Goal: Task Accomplishment & Management: Manage account settings

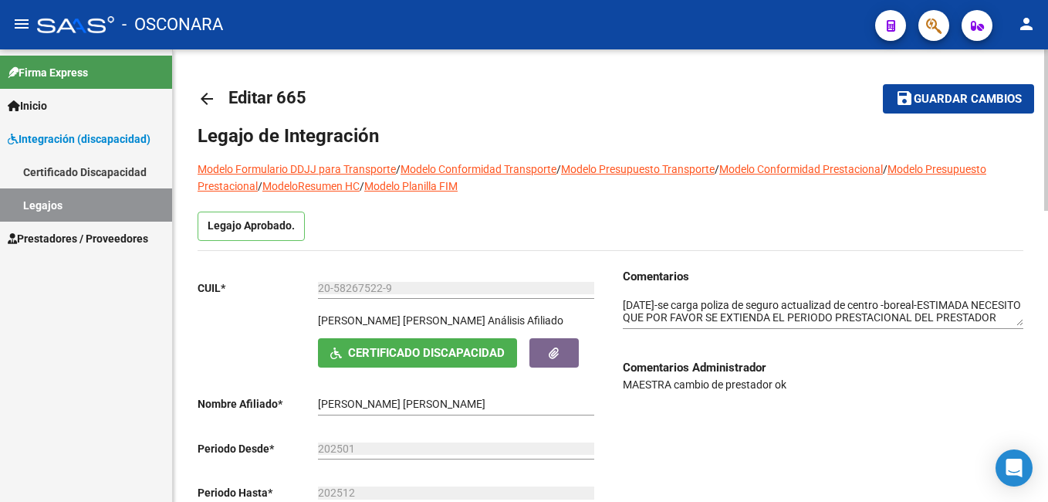
click at [1045, 44] on div "menu - OSCONARA person Firma Express Inicio Instructivos Contacto OS Integració…" at bounding box center [524, 251] width 1048 height 502
click at [955, 93] on span "Guardar cambios" at bounding box center [968, 100] width 108 height 14
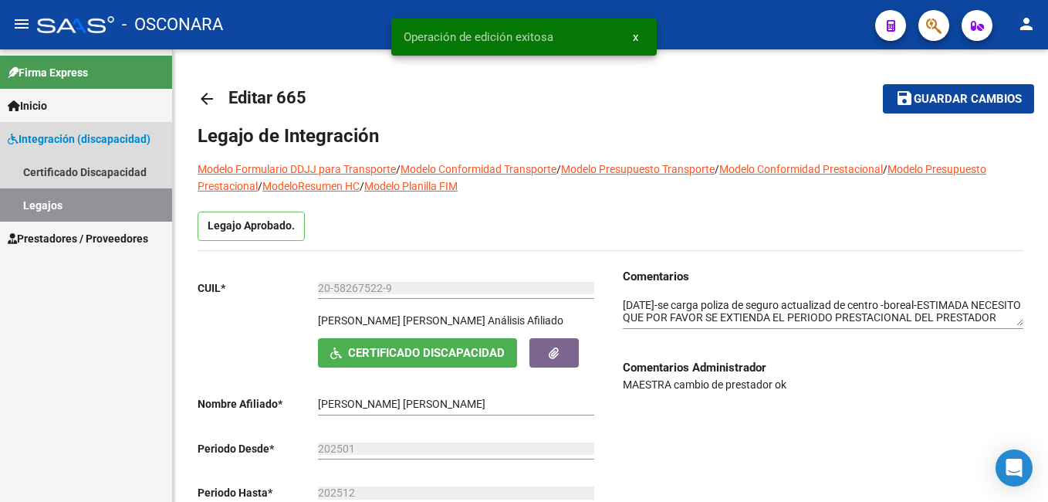
click at [50, 200] on link "Legajos" at bounding box center [86, 204] width 172 height 33
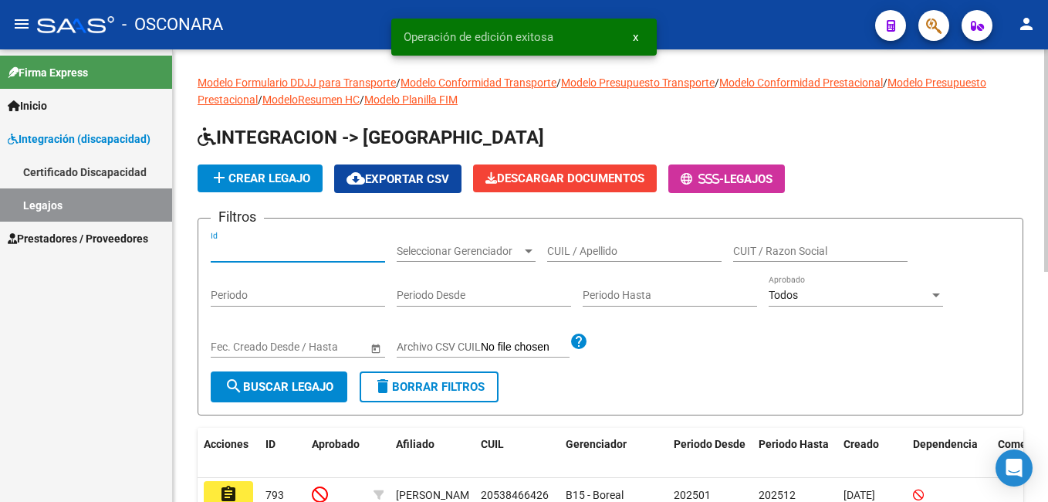
click at [293, 245] on input "Id" at bounding box center [298, 251] width 174 height 13
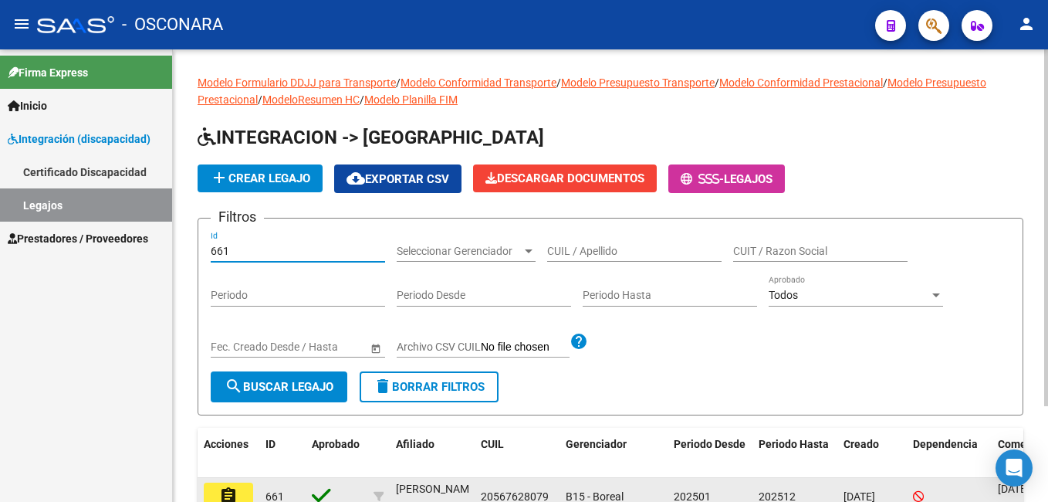
type input "661"
click at [225, 490] on mat-icon "assignment" at bounding box center [228, 495] width 19 height 19
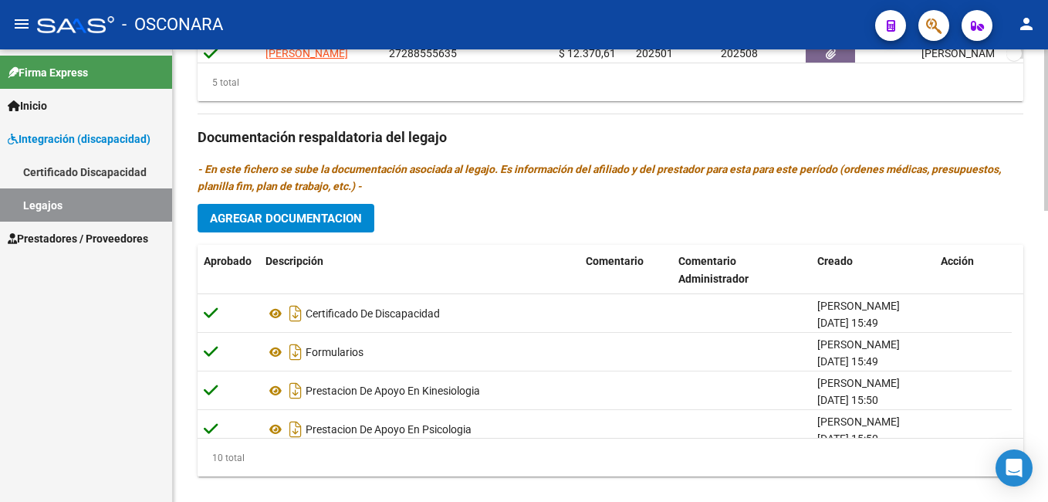
scroll to position [818, 0]
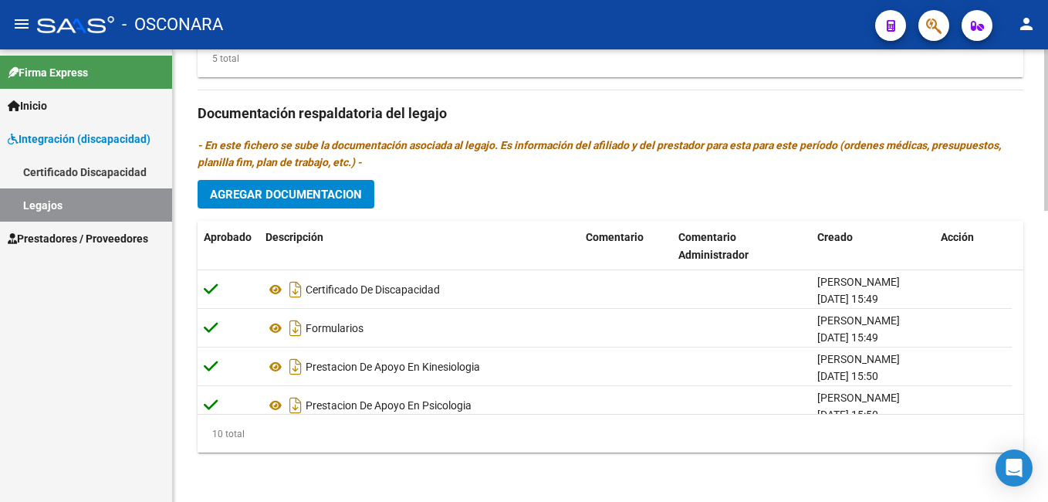
click at [1048, 467] on html "menu - OSCONARA person Firma Express Inicio Instructivos Contacto OS Integració…" at bounding box center [524, 251] width 1048 height 502
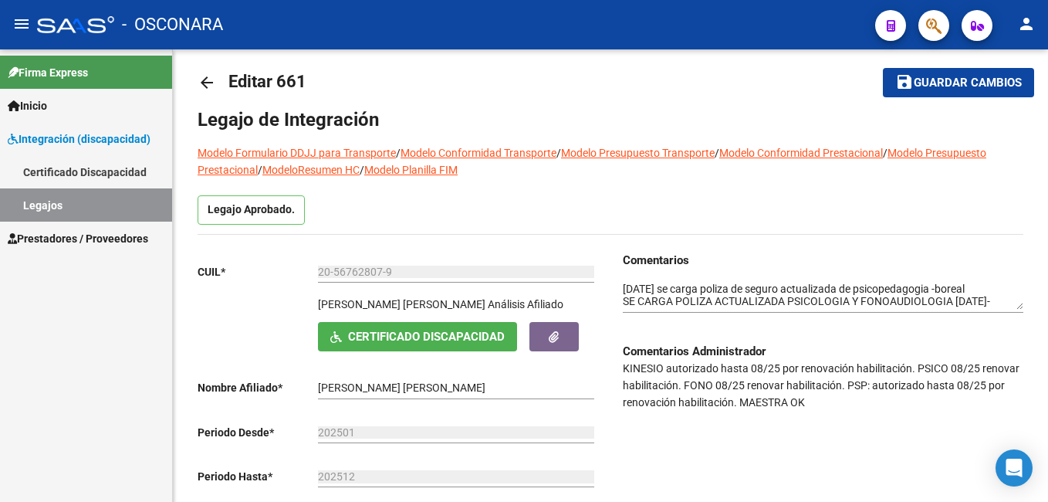
scroll to position [0, 0]
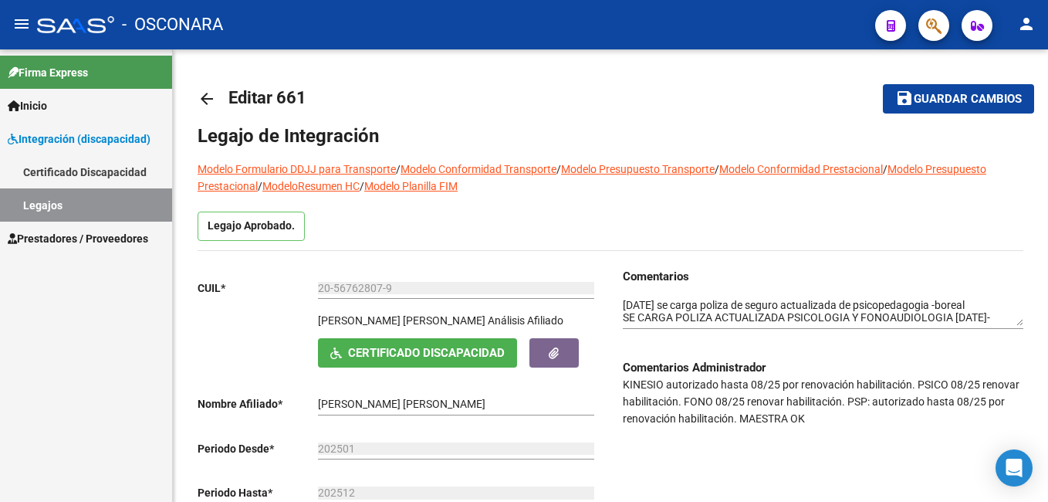
click at [1047, 77] on div at bounding box center [1047, 129] width 4 height 161
click at [1046, 125] on div at bounding box center [1047, 129] width 4 height 161
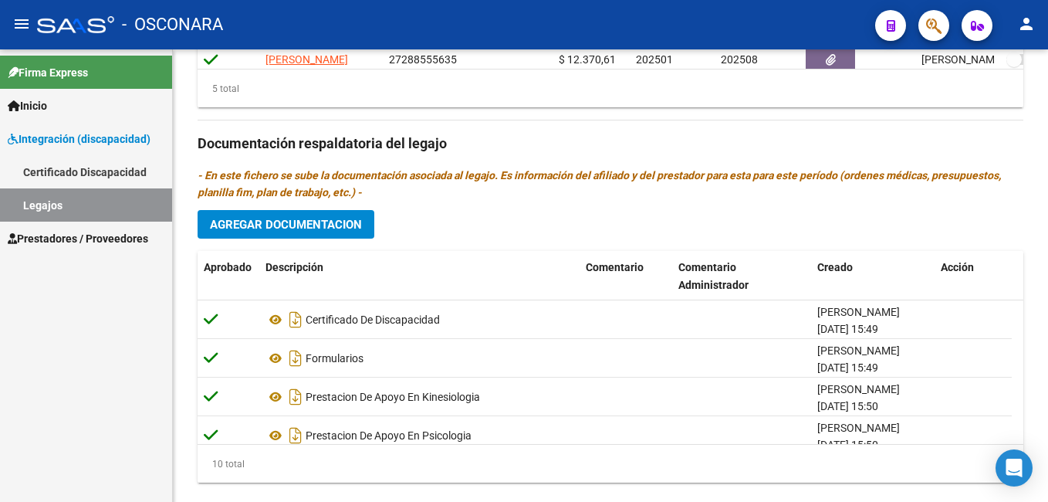
click at [1048, 404] on html "menu - OSCONARA person Firma Express Inicio Instructivos Contacto OS Integració…" at bounding box center [524, 251] width 1048 height 502
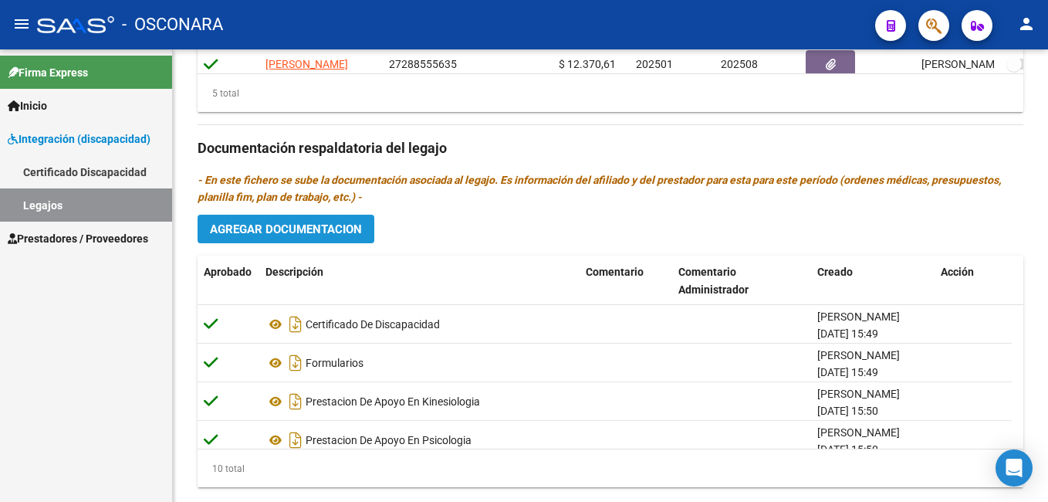
click at [324, 230] on span "Agregar Documentacion" at bounding box center [286, 229] width 152 height 14
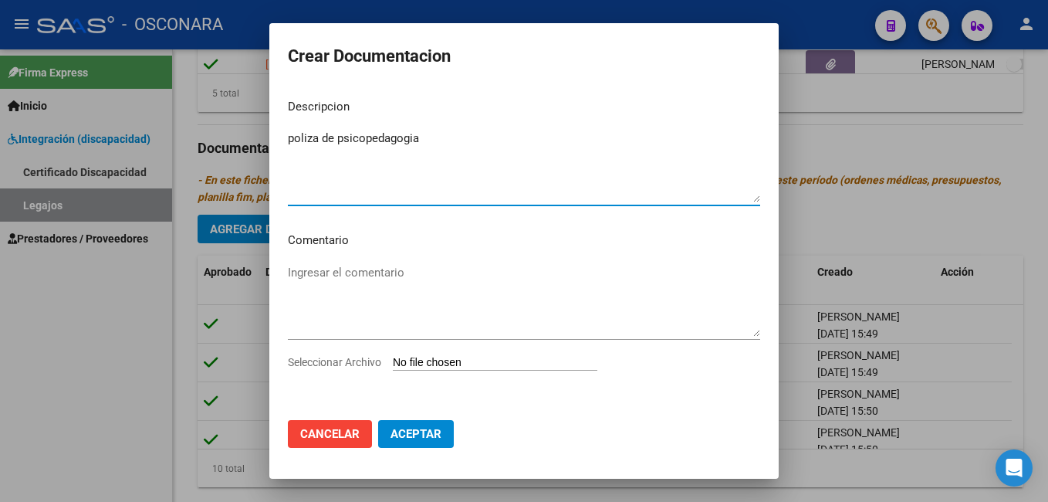
type textarea "poliza de psicopedagogia"
click at [440, 363] on input "Seleccionar Archivo" at bounding box center [495, 363] width 205 height 15
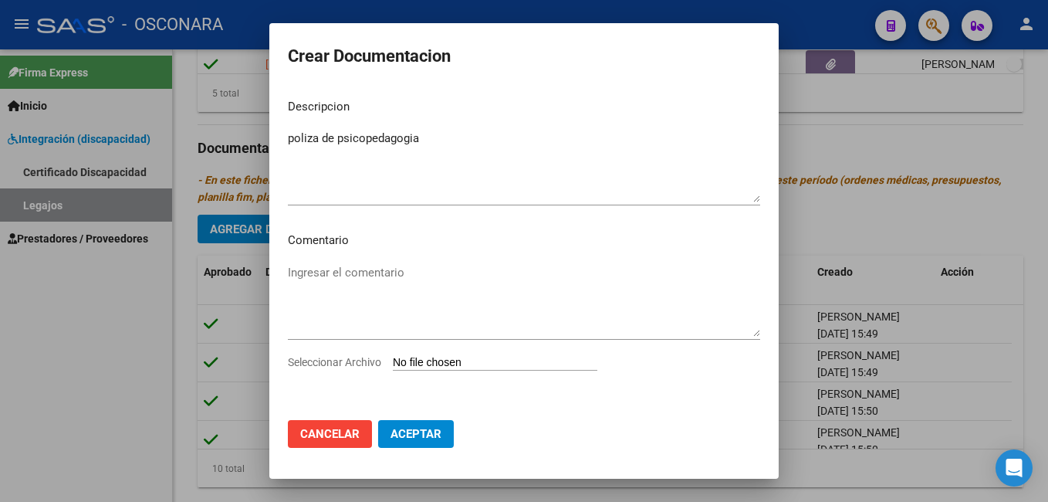
type input "C:\fakepath\poliza vigente-sayas-psicopedagogia (1).pdf"
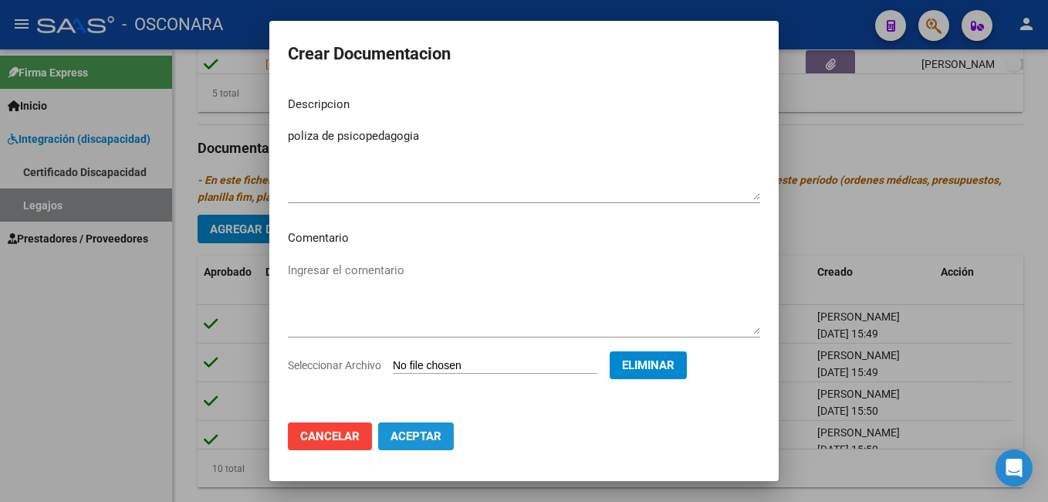
click at [423, 434] on span "Aceptar" at bounding box center [416, 436] width 51 height 14
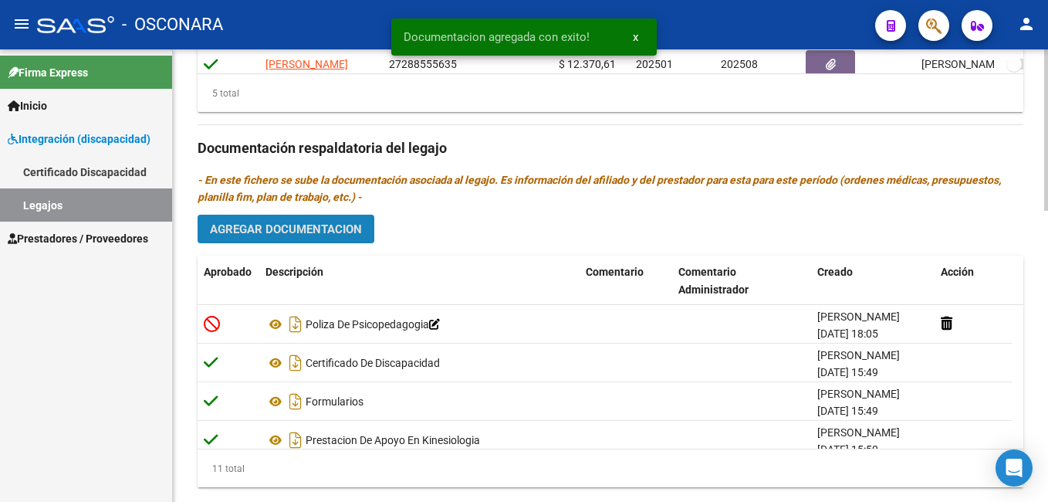
click at [343, 223] on span "Agregar Documentacion" at bounding box center [286, 229] width 152 height 14
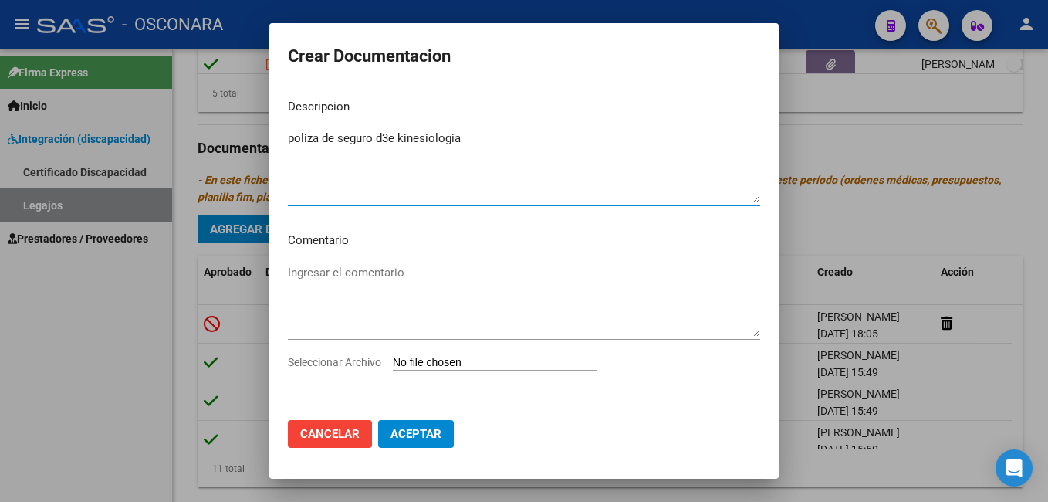
type textarea "poliza de seguro d3e kinesiologia"
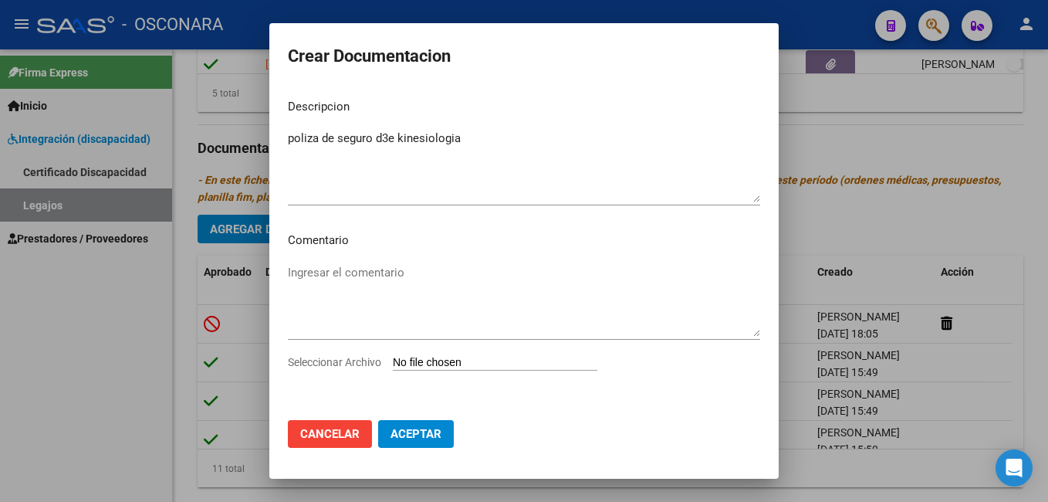
click at [426, 364] on input "Seleccionar Archivo" at bounding box center [495, 363] width 205 height 15
type input "C:\fakepath\POLIZA VIGENTE-[PERSON_NAME].pdf"
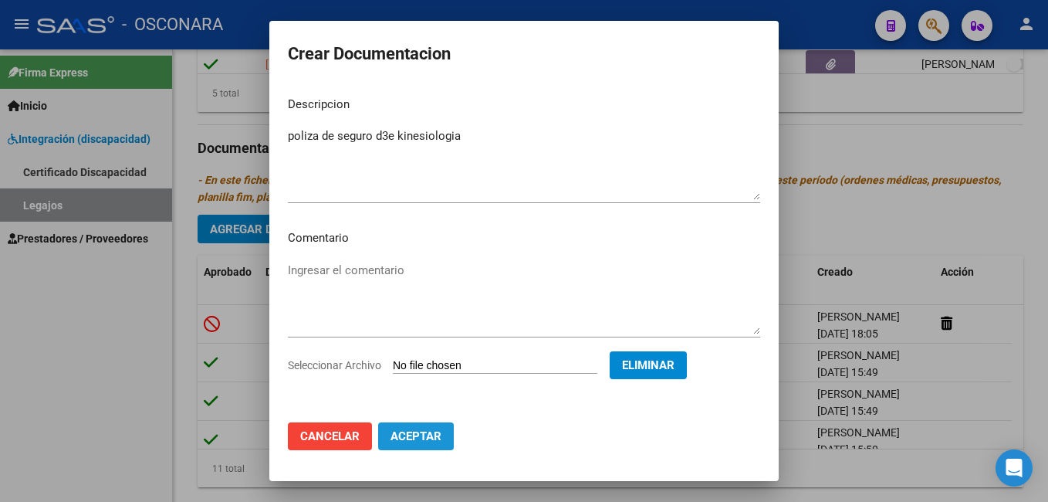
click at [411, 433] on span "Aceptar" at bounding box center [416, 436] width 51 height 14
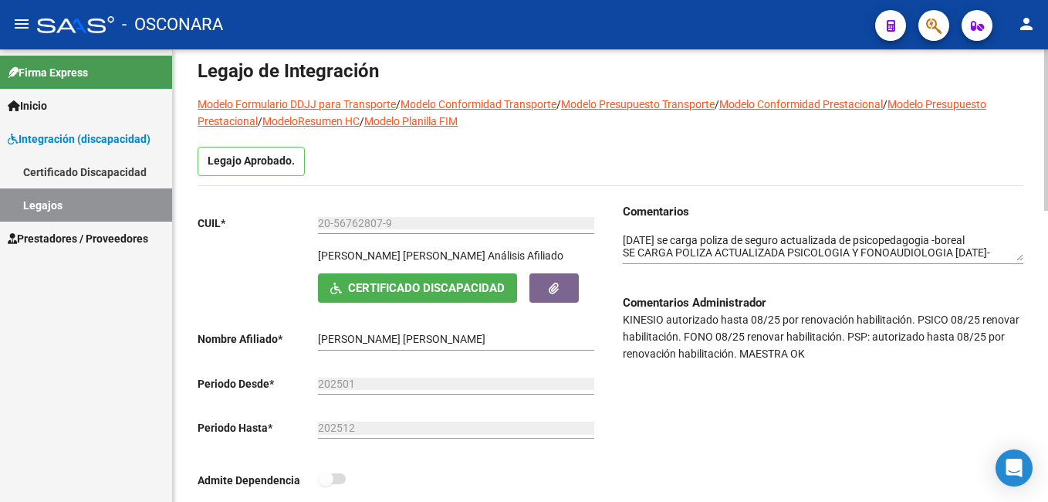
scroll to position [67, 0]
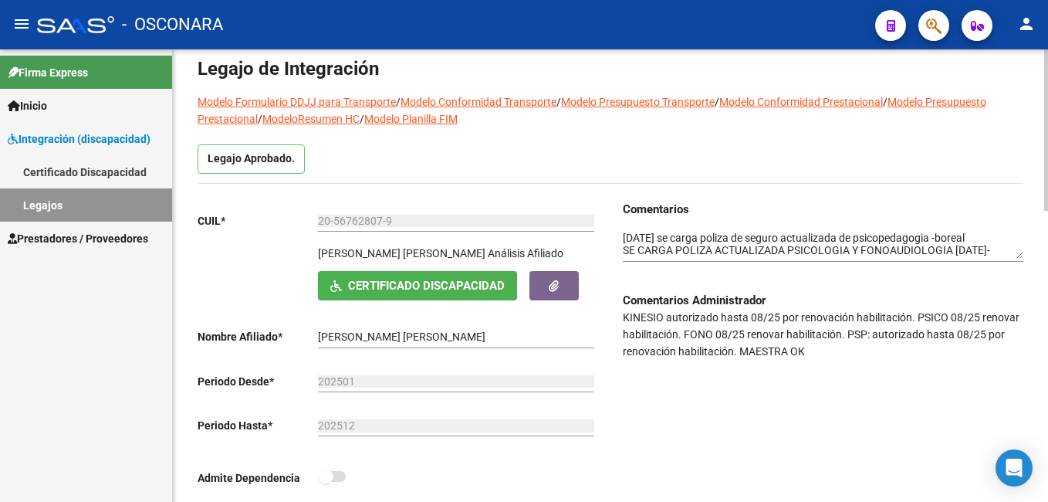
click at [1048, 80] on html "menu - OSCONARA person Firma Express Inicio Instructivos Contacto OS Integració…" at bounding box center [524, 251] width 1048 height 502
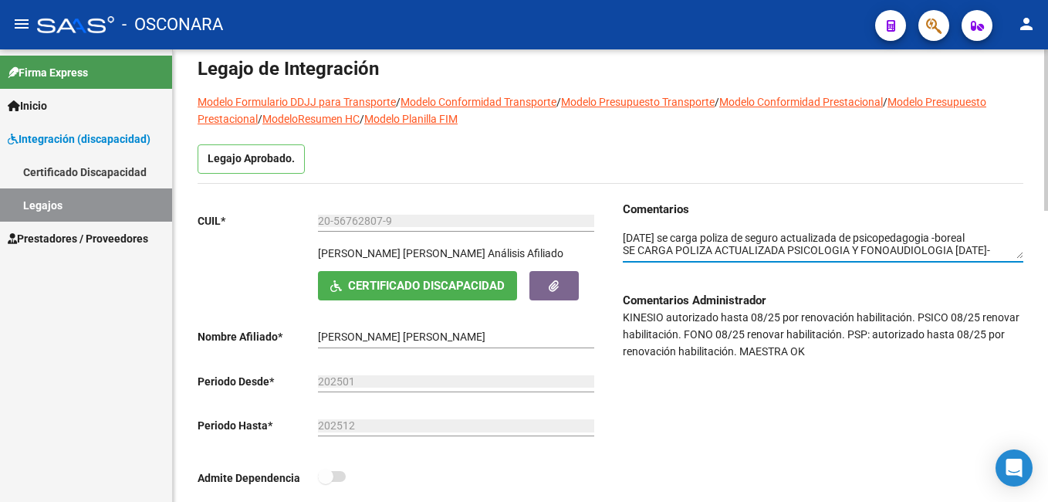
click at [960, 243] on textarea at bounding box center [823, 244] width 401 height 29
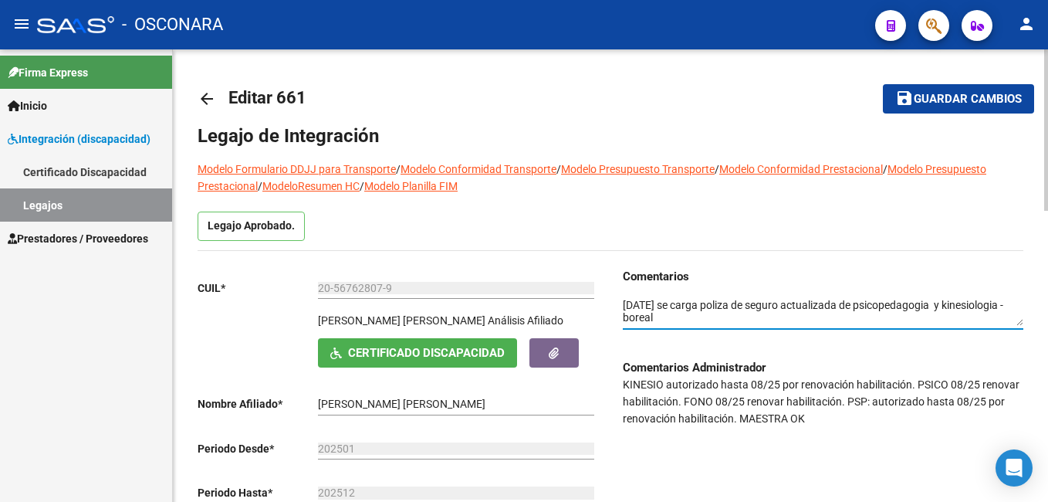
type textarea "[DATE] se carga poliza de seguro actualizada de psicopedagogia y kinesiologia -…"
click at [1006, 97] on span "Guardar cambios" at bounding box center [968, 100] width 108 height 14
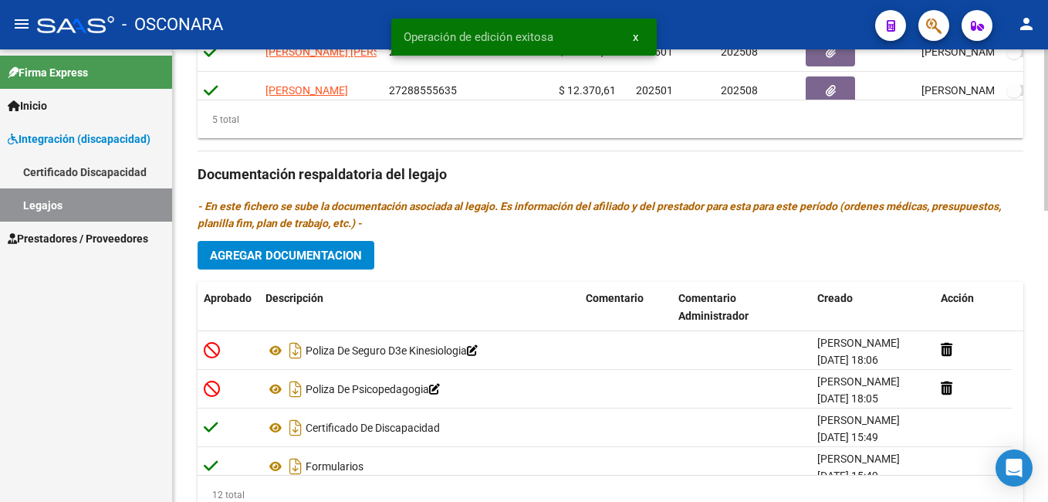
scroll to position [759, 0]
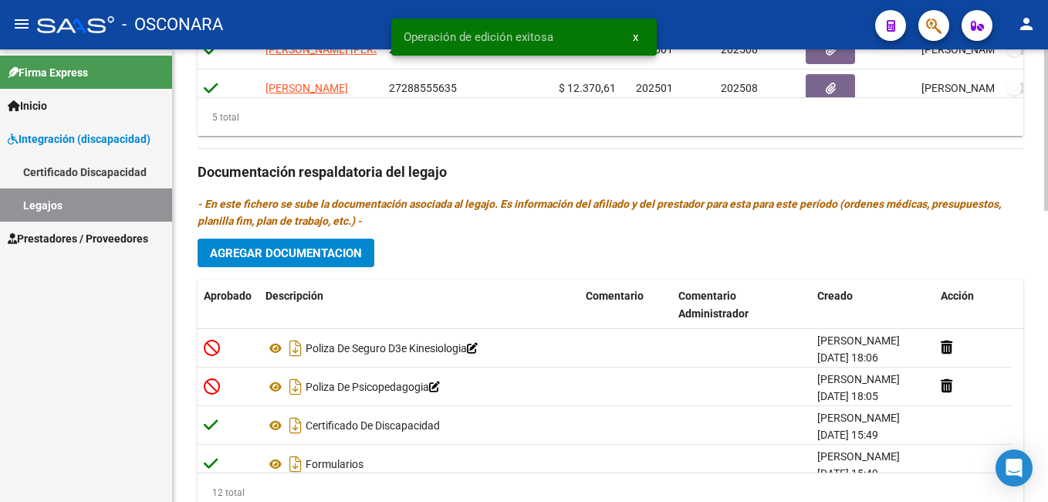
click at [1048, 391] on html "menu - OSCONARA person Firma Express Inicio Instructivos Contacto OS Integració…" at bounding box center [524, 251] width 1048 height 502
